Goal: Task Accomplishment & Management: Use online tool/utility

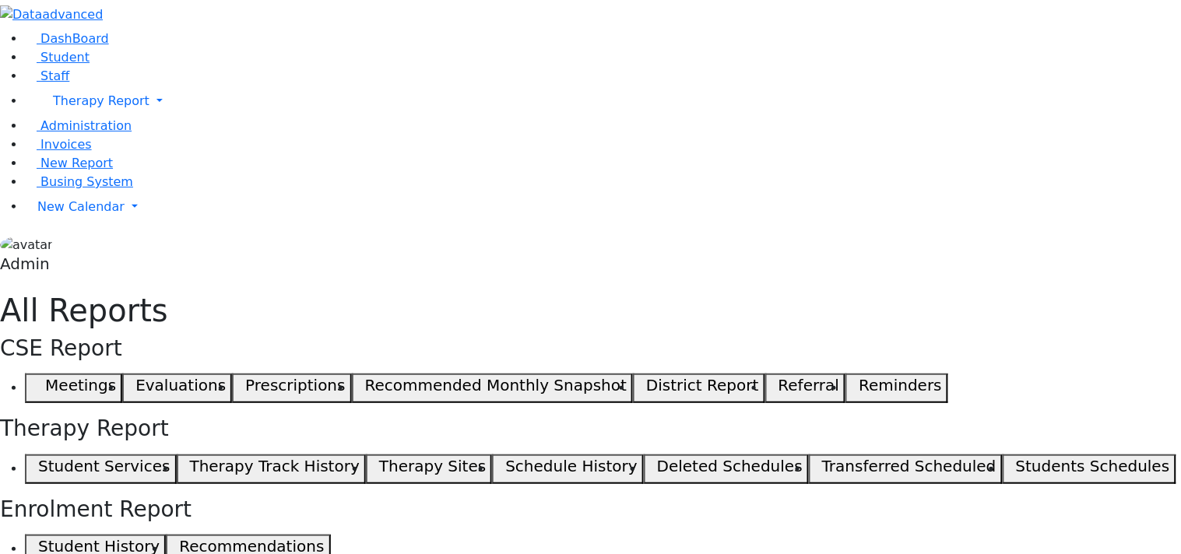
drag, startPoint x: 772, startPoint y: 195, endPoint x: 1116, endPoint y: 181, distance: 344.3
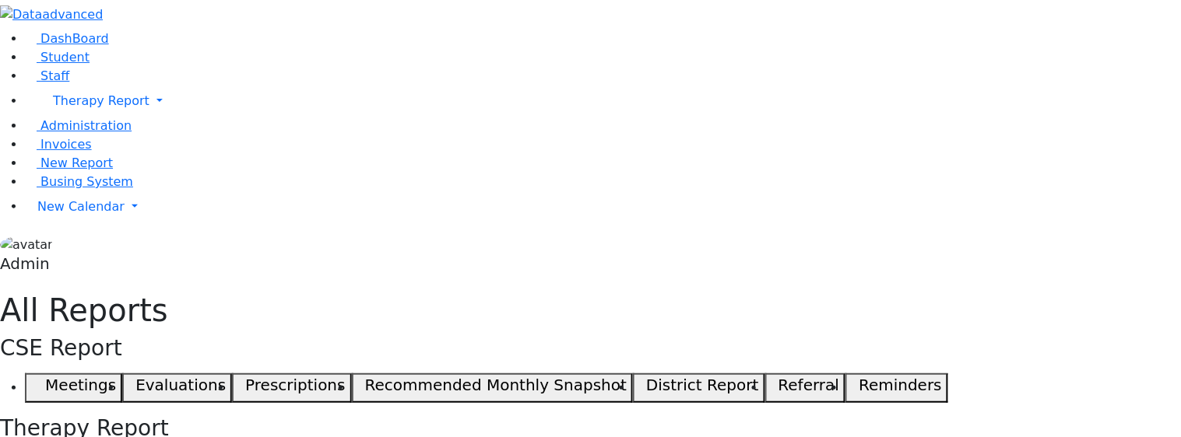
drag, startPoint x: 771, startPoint y: 197, endPoint x: 1016, endPoint y: 215, distance: 245.0
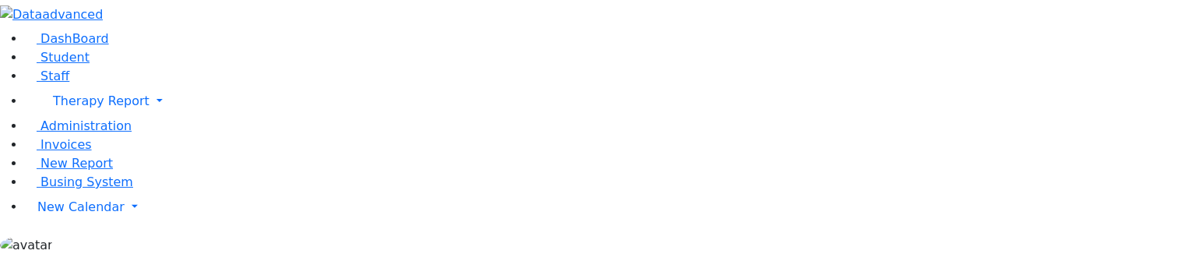
paste input ""Public School - Mehl Miriam; Public School - Mehl Miriam""
drag, startPoint x: 346, startPoint y: 141, endPoint x: 553, endPoint y: 149, distance: 207.2
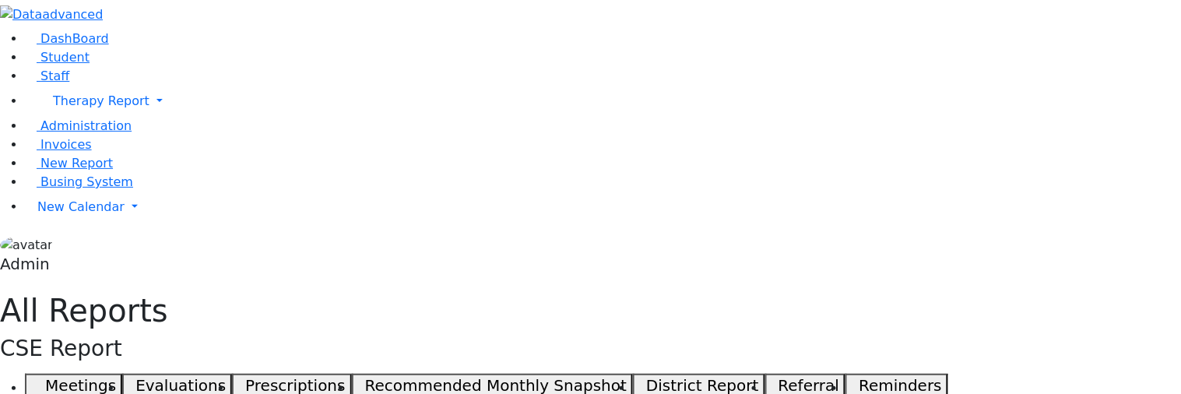
drag, startPoint x: 280, startPoint y: 144, endPoint x: 401, endPoint y: 145, distance: 120.6
type input "P"
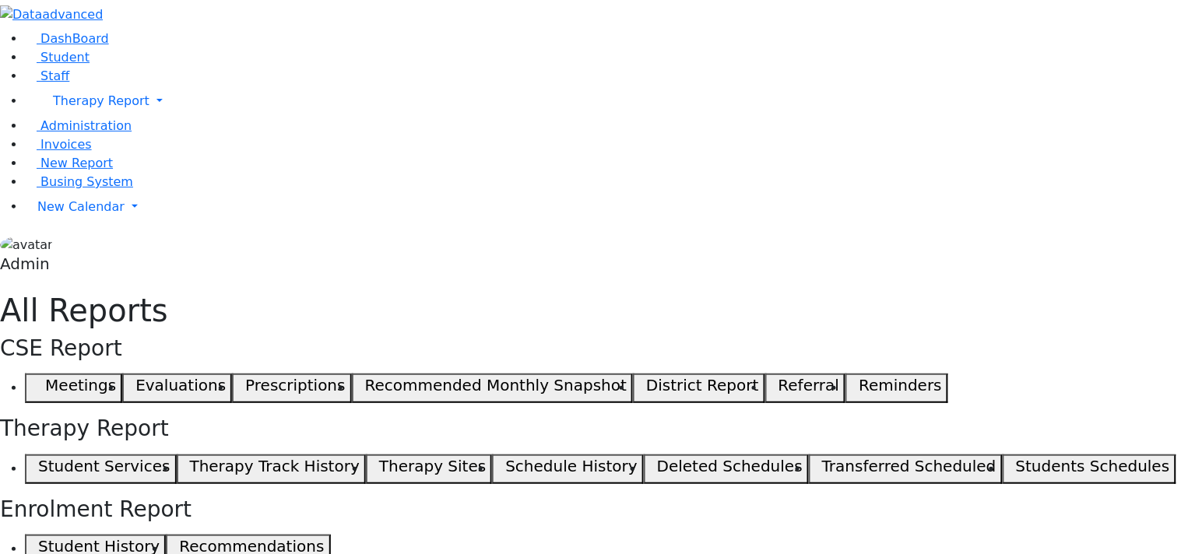
scroll to position [0, 244]
drag, startPoint x: 846, startPoint y: 195, endPoint x: 1067, endPoint y: 188, distance: 221.1
drag, startPoint x: 1069, startPoint y: 195, endPoint x: 870, endPoint y: 204, distance: 199.5
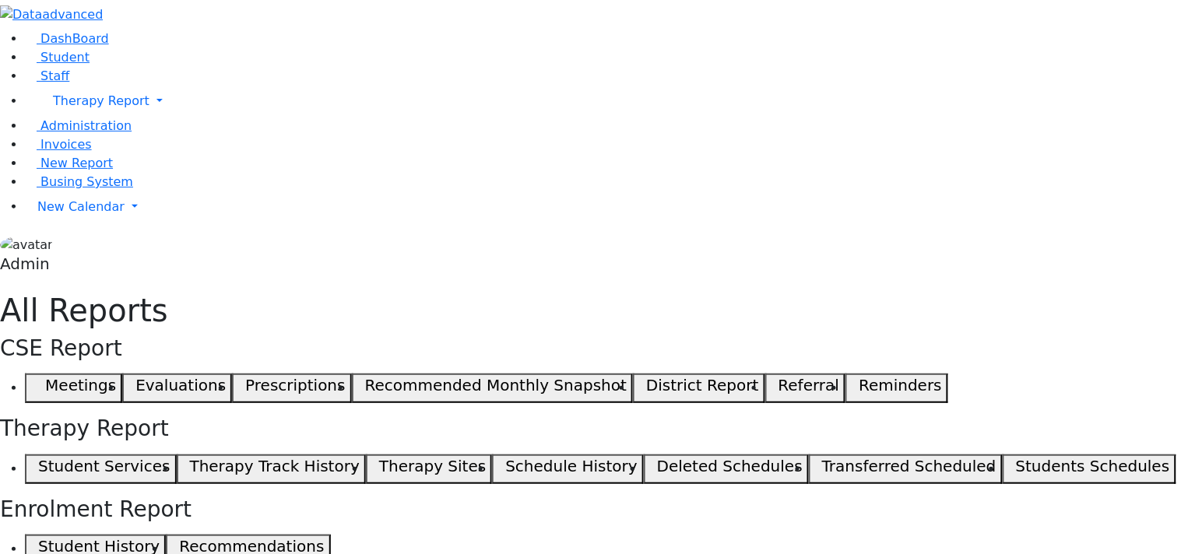
drag, startPoint x: 945, startPoint y: 200, endPoint x: 1177, endPoint y: 192, distance: 232.1
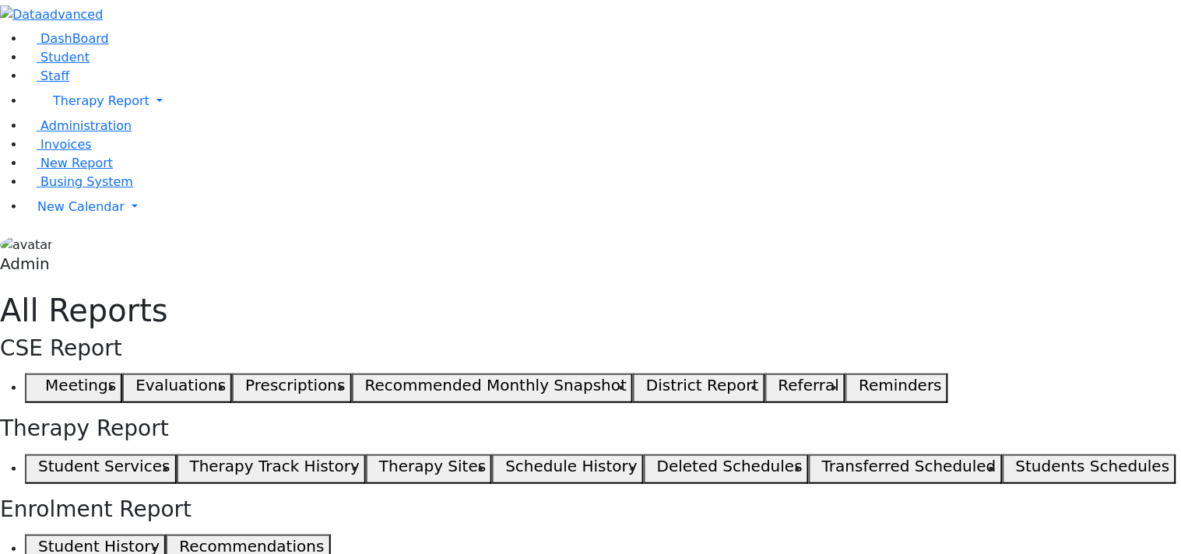
drag, startPoint x: 772, startPoint y: 198, endPoint x: 1060, endPoint y: 210, distance: 288.2
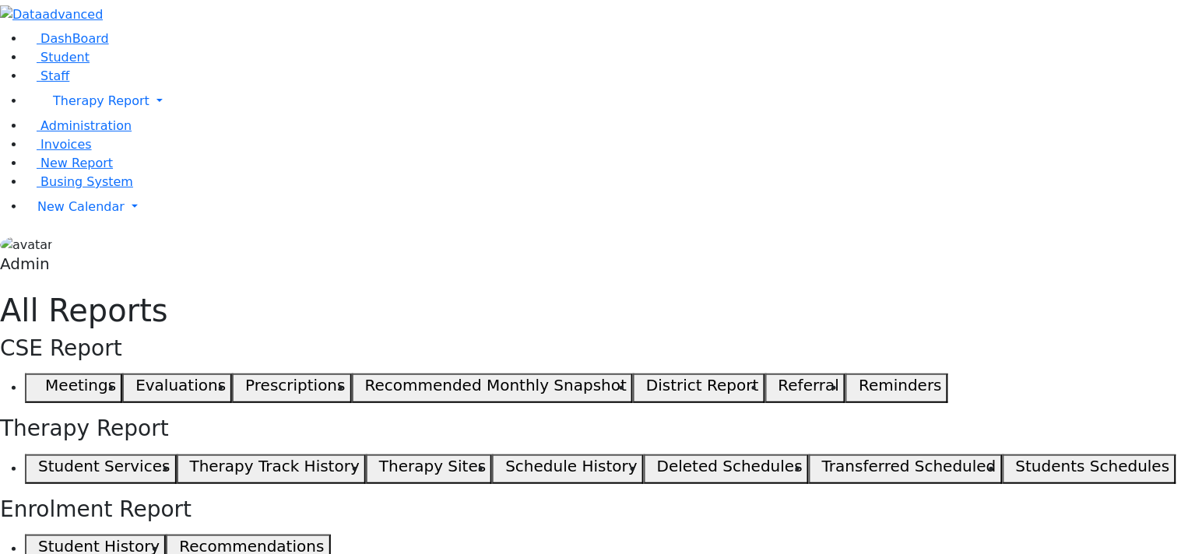
drag, startPoint x: 773, startPoint y: 204, endPoint x: 1132, endPoint y: 233, distance: 360.0
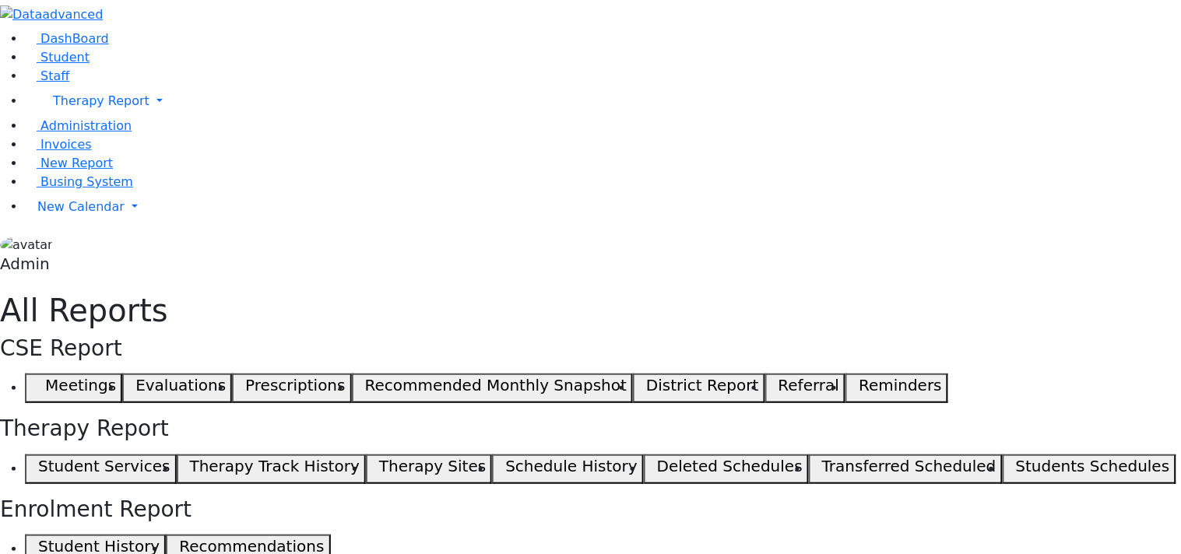
drag, startPoint x: 774, startPoint y: 195, endPoint x: 722, endPoint y: 228, distance: 61.3
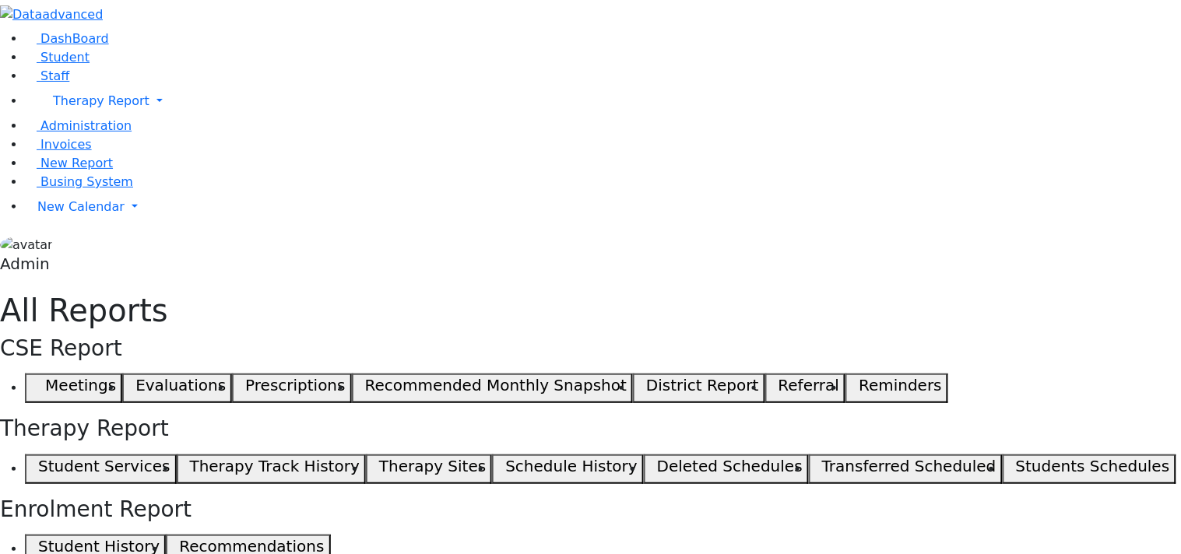
drag, startPoint x: 874, startPoint y: 198, endPoint x: 977, endPoint y: 205, distance: 103.0
drag, startPoint x: 721, startPoint y: 195, endPoint x: 830, endPoint y: 196, distance: 109.7
drag, startPoint x: 905, startPoint y: 196, endPoint x: 1051, endPoint y: 199, distance: 145.6
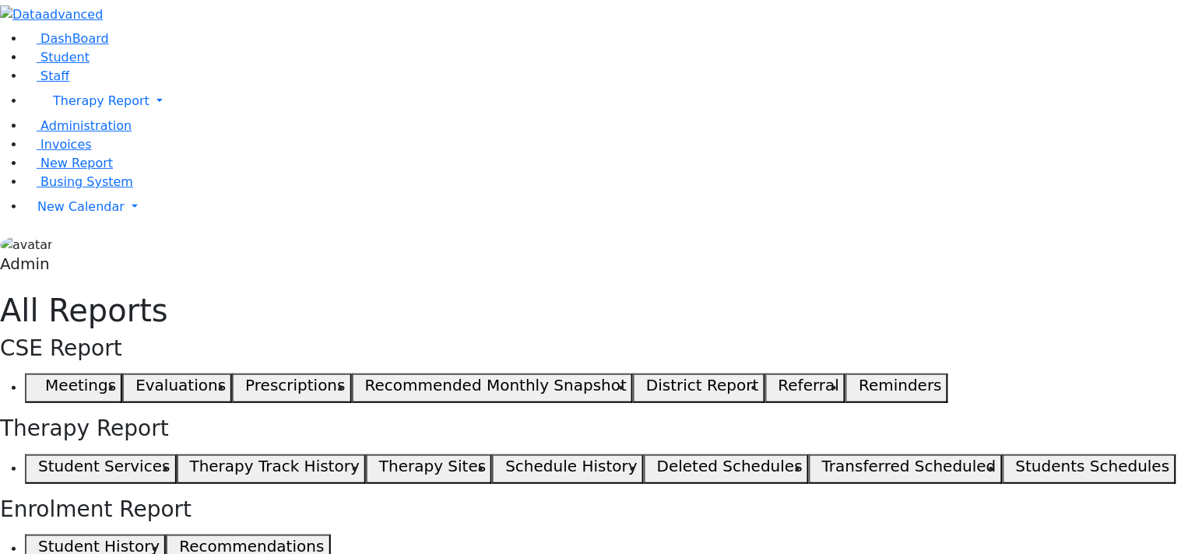
drag, startPoint x: 651, startPoint y: 553, endPoint x: 919, endPoint y: 580, distance: 269.8
click at [919, 553] on html "Printing Please wait. Remaining time 10 seconds. Print Schedule Options Show Bi…" at bounding box center [590, 381] width 1181 height 763
drag, startPoint x: 1054, startPoint y: 200, endPoint x: 934, endPoint y: 210, distance: 120.3
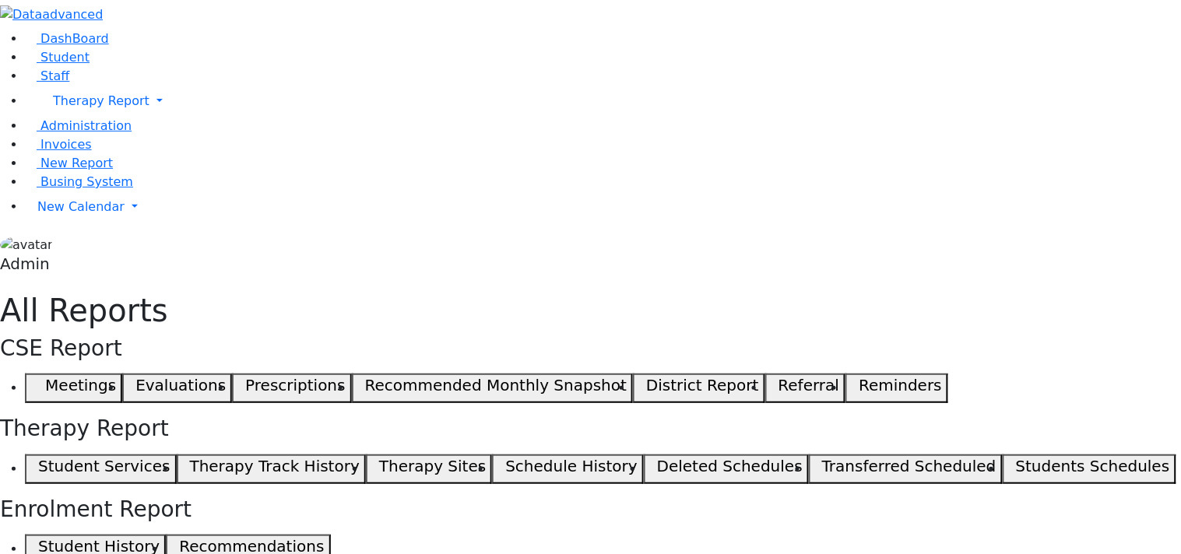
drag, startPoint x: 1052, startPoint y: 195, endPoint x: 905, endPoint y: 204, distance: 147.4
drag, startPoint x: 977, startPoint y: 196, endPoint x: 1180, endPoint y: 205, distance: 203.3
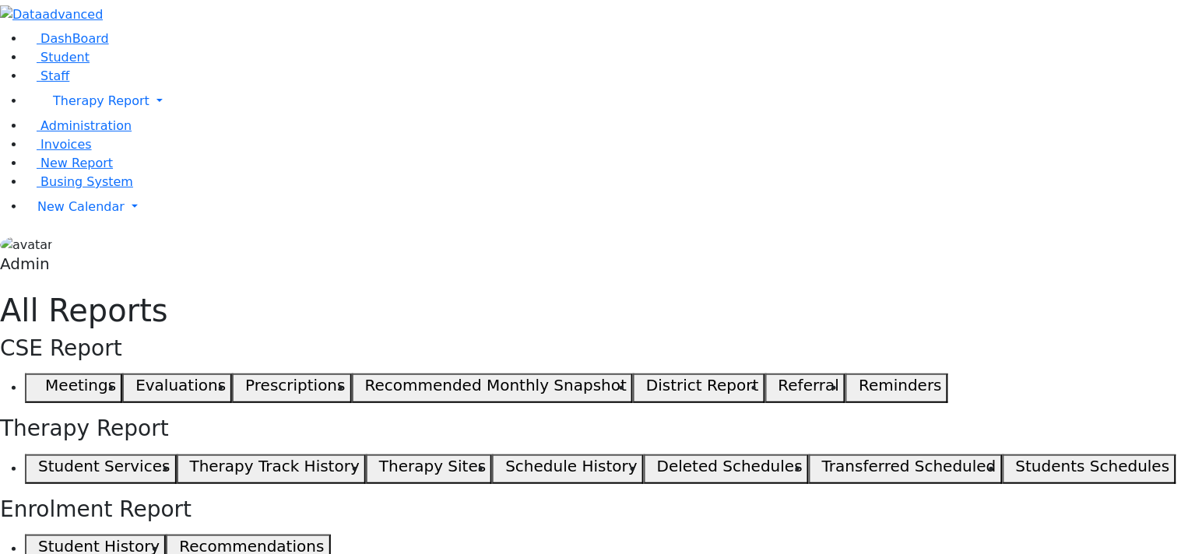
drag, startPoint x: 642, startPoint y: 547, endPoint x: 866, endPoint y: 534, distance: 224.5
drag, startPoint x: 1152, startPoint y: 237, endPoint x: 1145, endPoint y: 198, distance: 38.8
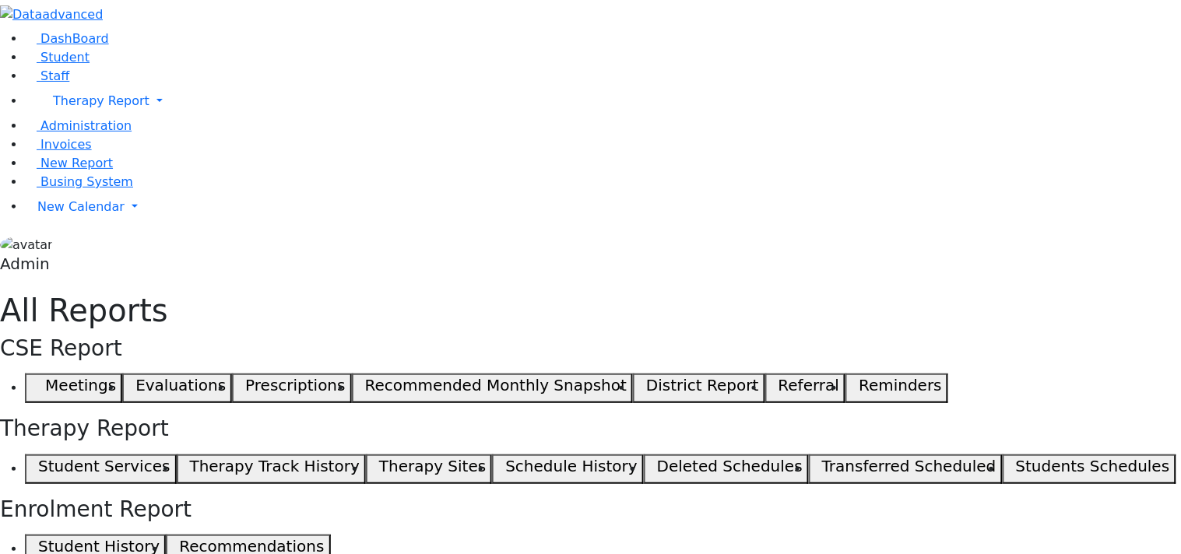
drag, startPoint x: 1153, startPoint y: 233, endPoint x: 1153, endPoint y: 200, distance: 33.5
drag, startPoint x: 1152, startPoint y: 238, endPoint x: 1149, endPoint y: 203, distance: 35.2
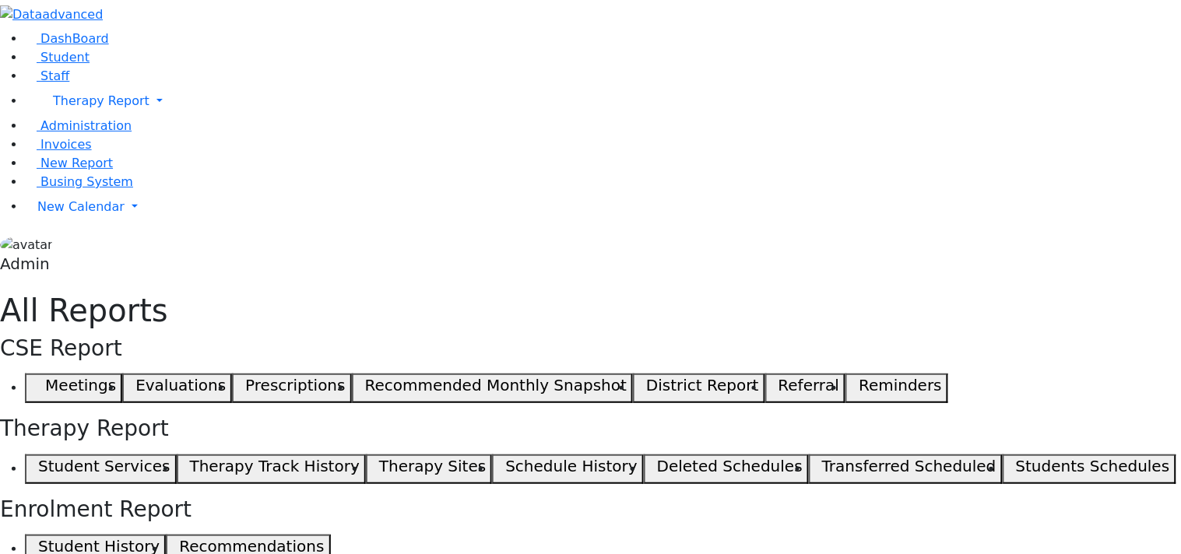
drag, startPoint x: 1152, startPoint y: 543, endPoint x: 1157, endPoint y: 126, distance: 417.2
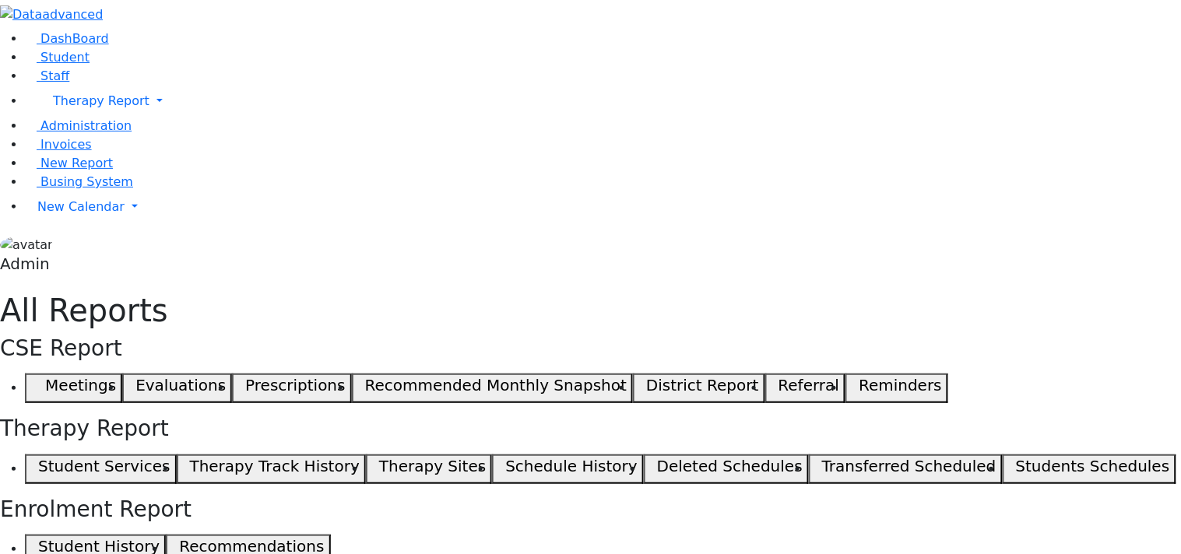
drag, startPoint x: 928, startPoint y: 195, endPoint x: 1059, endPoint y: 197, distance: 130.8
drag, startPoint x: 918, startPoint y: 196, endPoint x: 869, endPoint y: 204, distance: 49.6
drag, startPoint x: 921, startPoint y: 206, endPoint x: 1093, endPoint y: 205, distance: 172.0
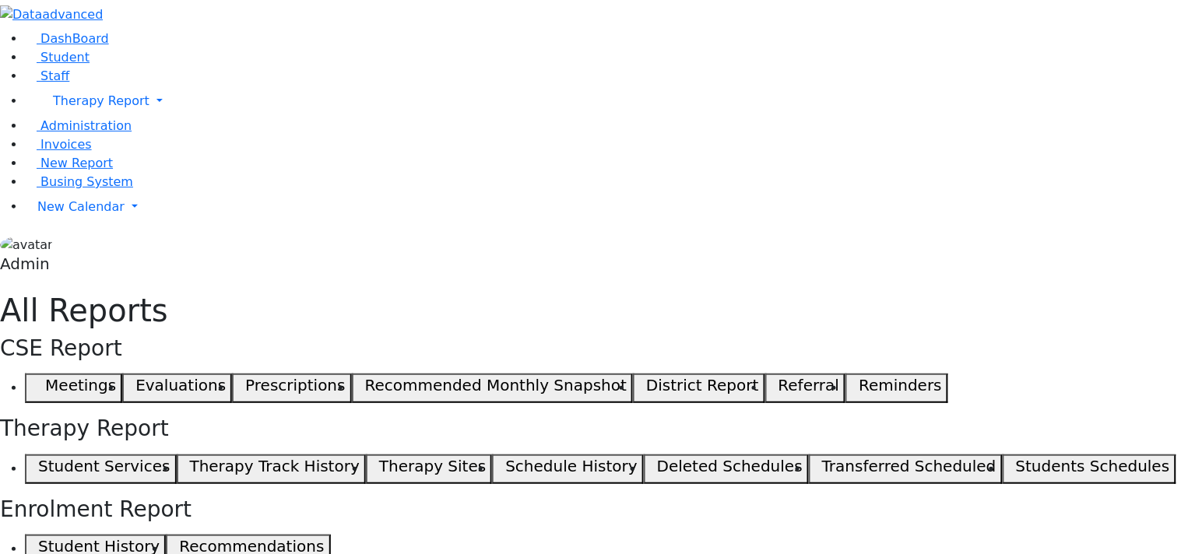
drag, startPoint x: 925, startPoint y: 205, endPoint x: 1005, endPoint y: 205, distance: 80.2
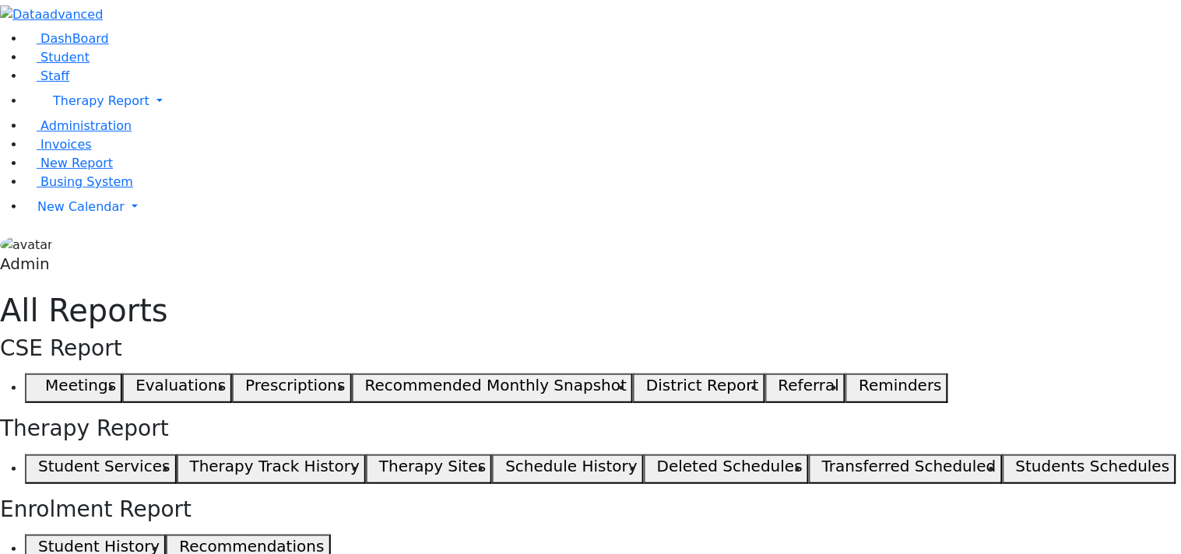
drag, startPoint x: 923, startPoint y: 204, endPoint x: 1166, endPoint y: 204, distance: 242.8
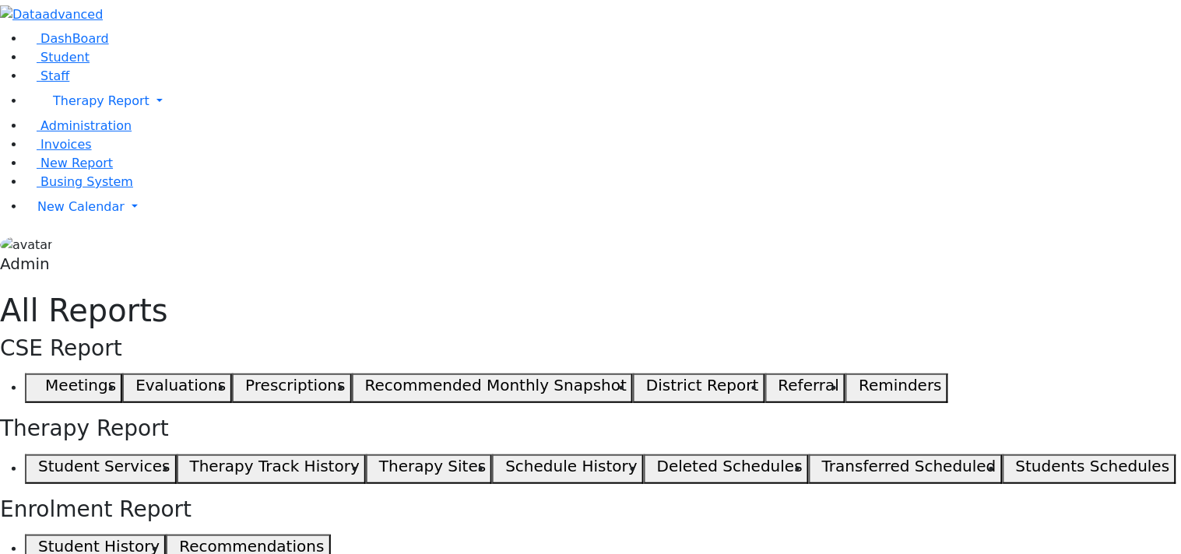
click at [40, 65] on link "Student" at bounding box center [57, 57] width 65 height 15
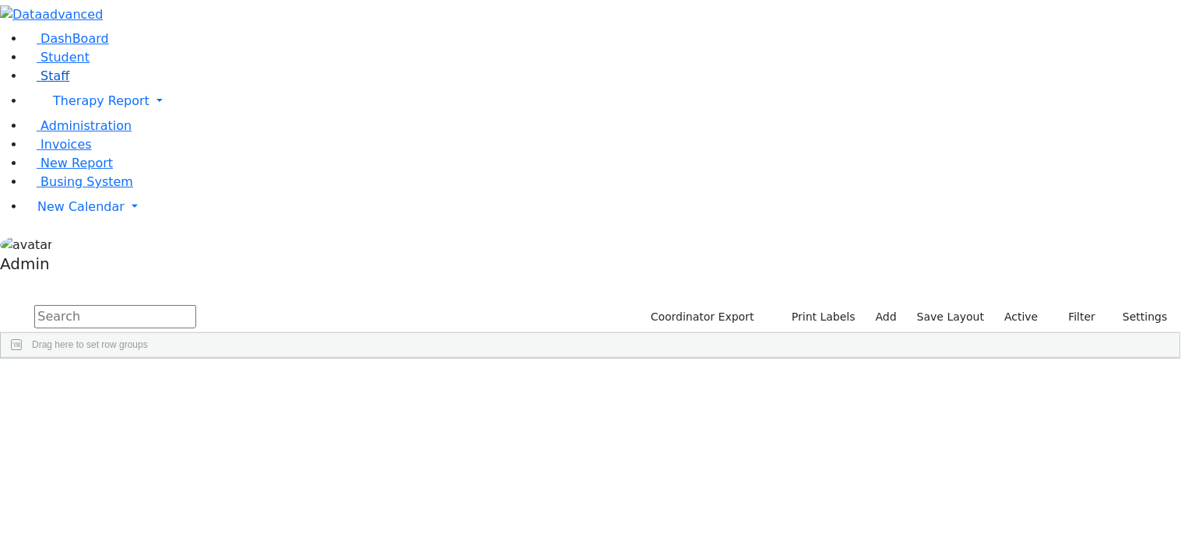
click at [47, 83] on span "Staff" at bounding box center [54, 75] width 29 height 15
drag, startPoint x: 1009, startPoint y: 121, endPoint x: 1035, endPoint y: 114, distance: 27.6
click at [857, 358] on div at bounding box center [854, 370] width 6 height 24
click at [82, 133] on span "Administration" at bounding box center [85, 125] width 91 height 15
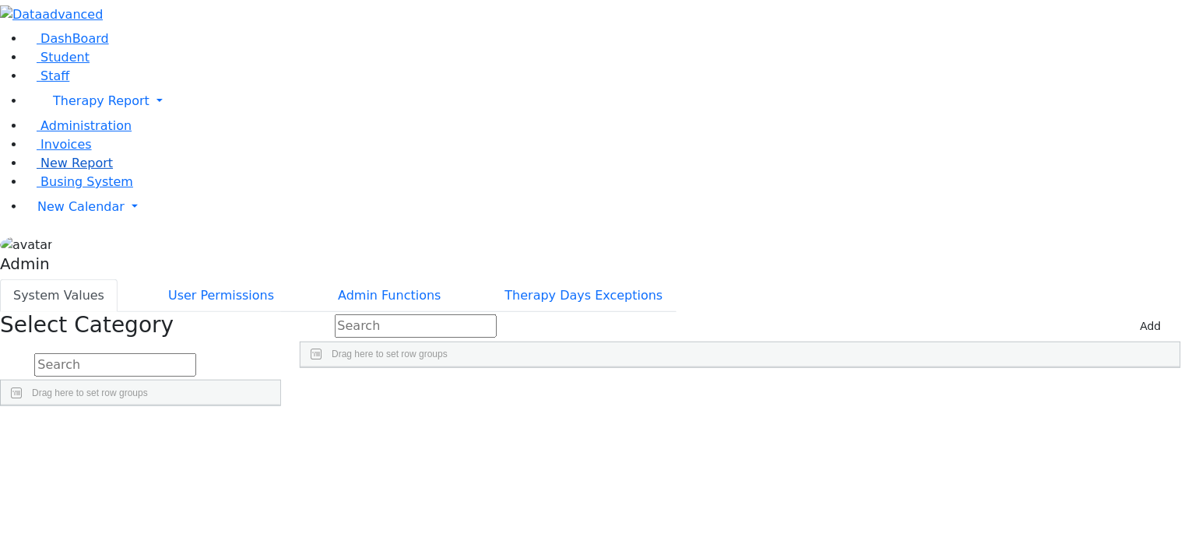
click at [64, 170] on span "New Report" at bounding box center [76, 163] width 72 height 15
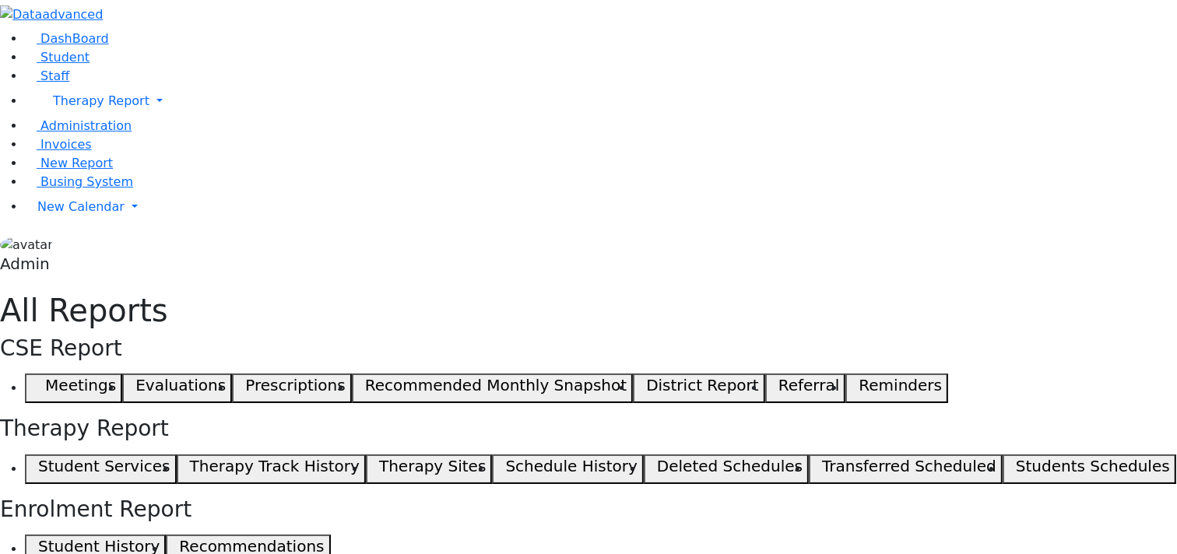
click at [170, 457] on h5 "Student Services" at bounding box center [104, 466] width 132 height 19
drag, startPoint x: 996, startPoint y: 205, endPoint x: 1025, endPoint y: 207, distance: 28.8
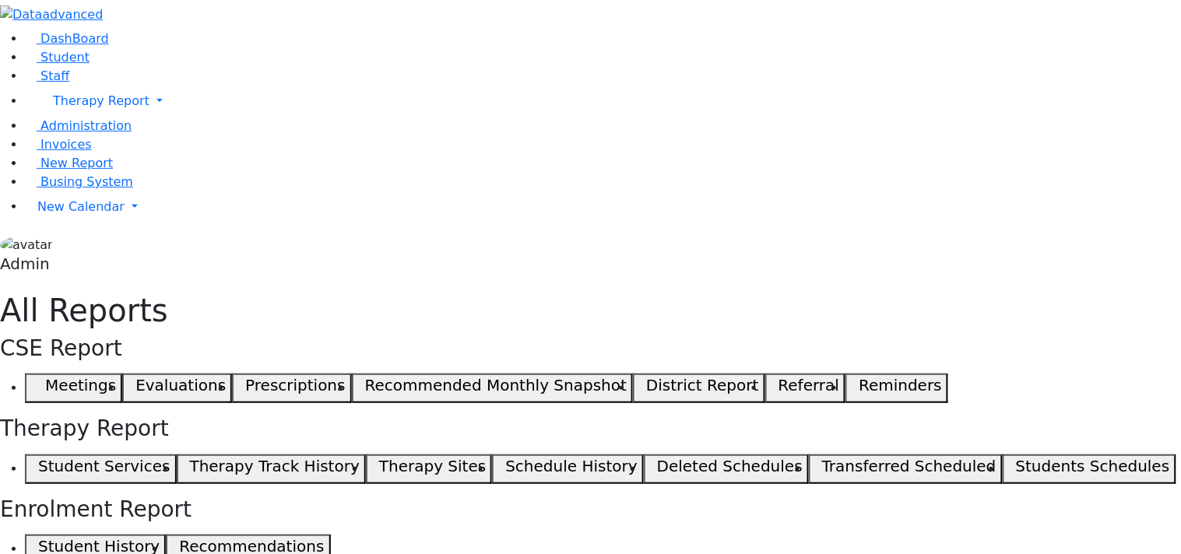
drag, startPoint x: 922, startPoint y: 205, endPoint x: 1139, endPoint y: 212, distance: 216.5
select select "landscape"
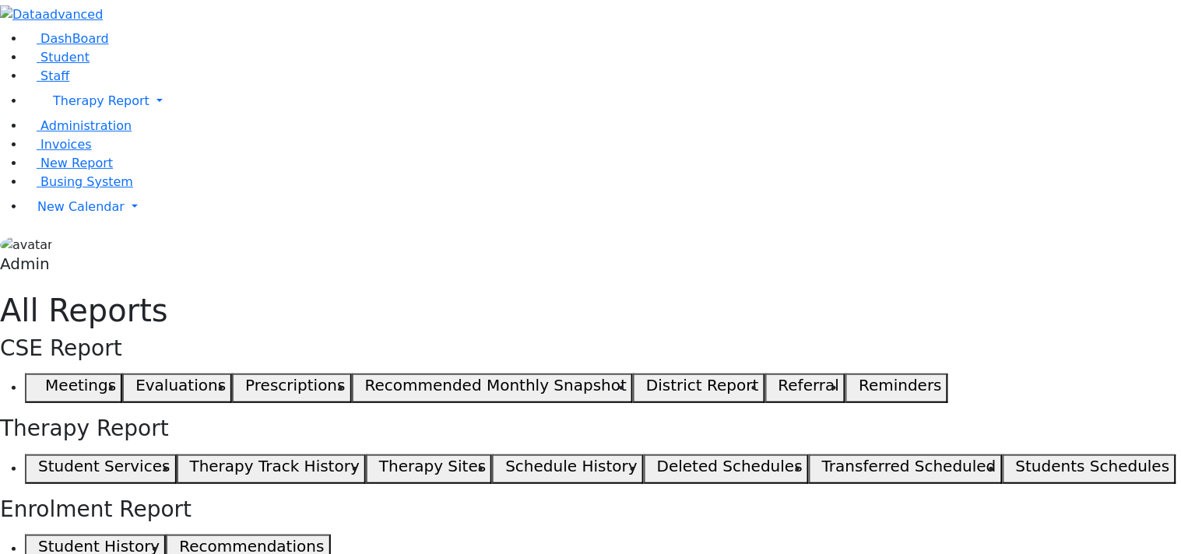
type input "12"
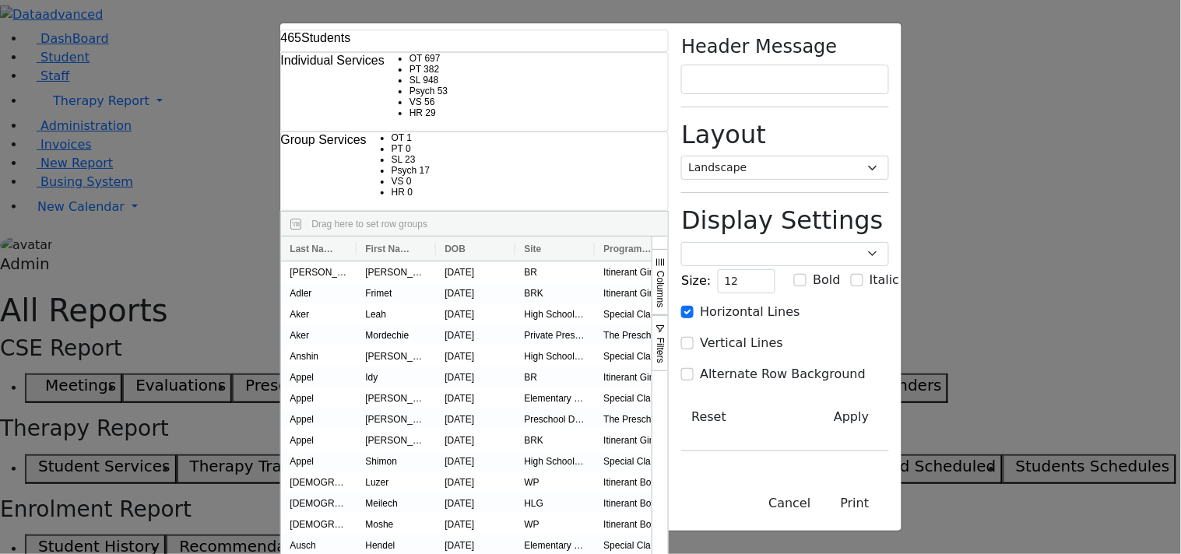
drag, startPoint x: 650, startPoint y: 100, endPoint x: 885, endPoint y: 93, distance: 235.1
click at [1144, 237] on div at bounding box center [1147, 249] width 6 height 24
click at [889, 500] on button "Print" at bounding box center [855, 504] width 68 height 30
